Goal: Information Seeking & Learning: Learn about a topic

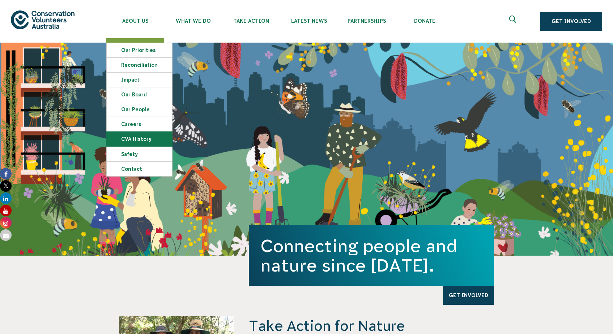
click at [142, 138] on link "CVA history" at bounding box center [139, 139] width 65 height 14
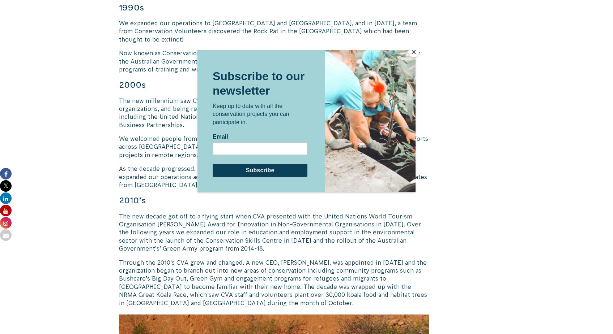
scroll to position [634, 0]
click at [415, 51] on button "Close" at bounding box center [413, 52] width 11 height 11
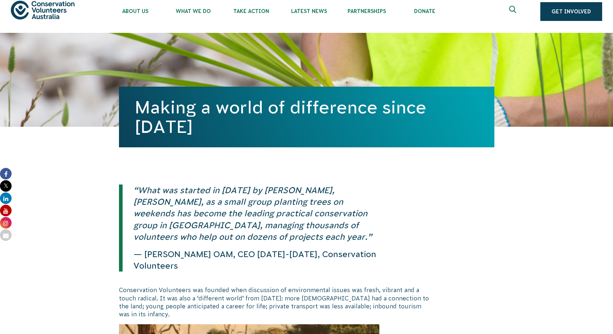
scroll to position [0, 0]
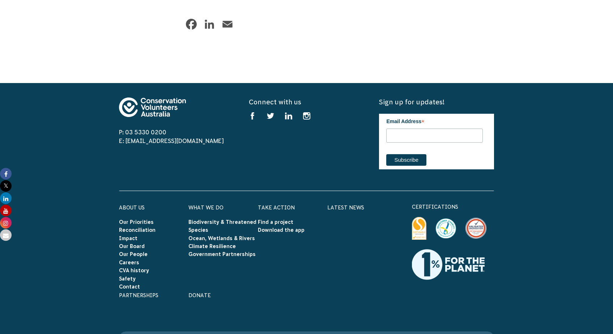
scroll to position [4221, 0]
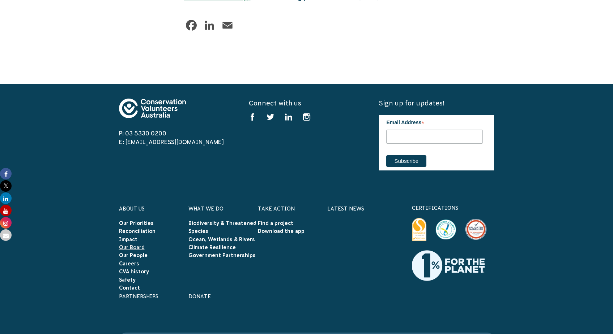
click at [133, 245] on link "Our Board" at bounding box center [132, 248] width 26 height 6
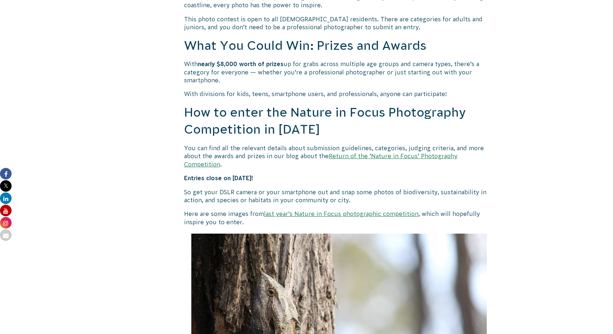
scroll to position [567, 0]
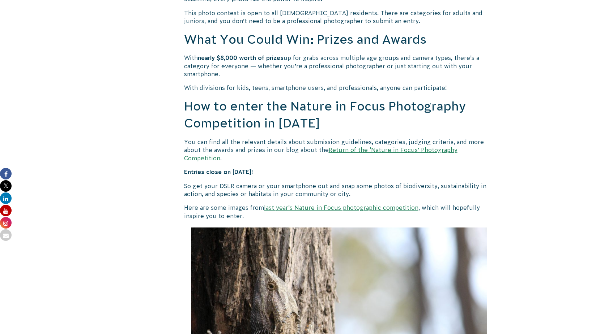
click at [388, 151] on link "Return of the ‘Nature in Focus’ Photography Competition" at bounding box center [320, 154] width 273 height 14
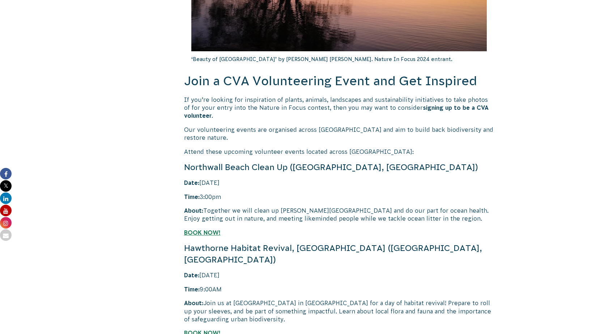
scroll to position [1466, 0]
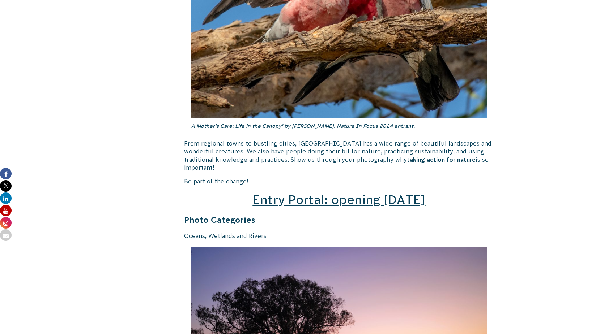
scroll to position [931, 0]
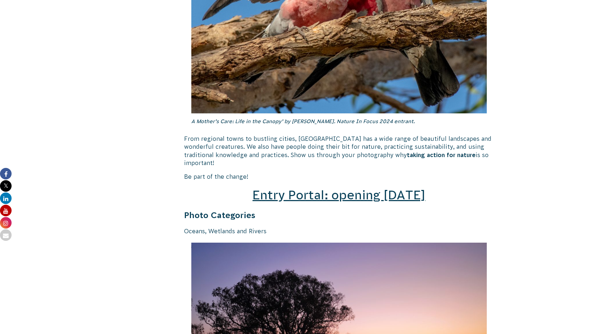
click at [351, 189] on span "Entry Portal: opening [DATE]" at bounding box center [338, 195] width 173 height 14
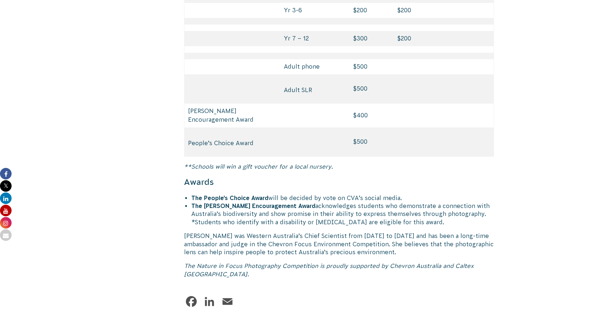
scroll to position [3455, 0]
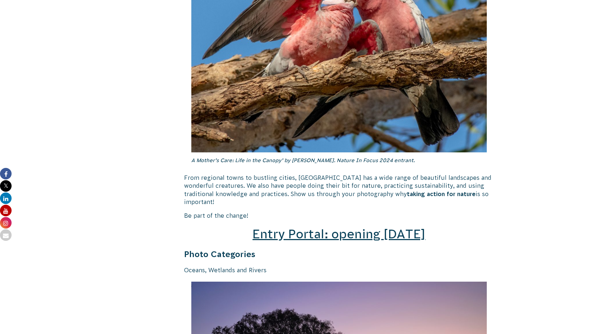
scroll to position [787, 0]
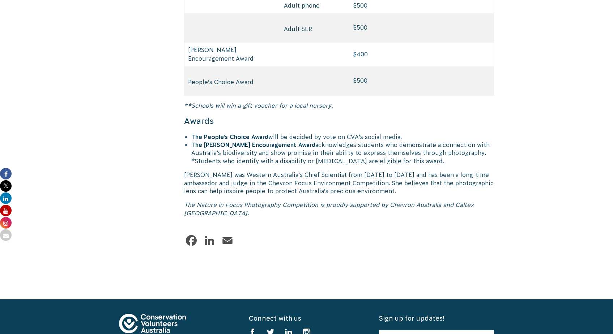
scroll to position [3541, 0]
